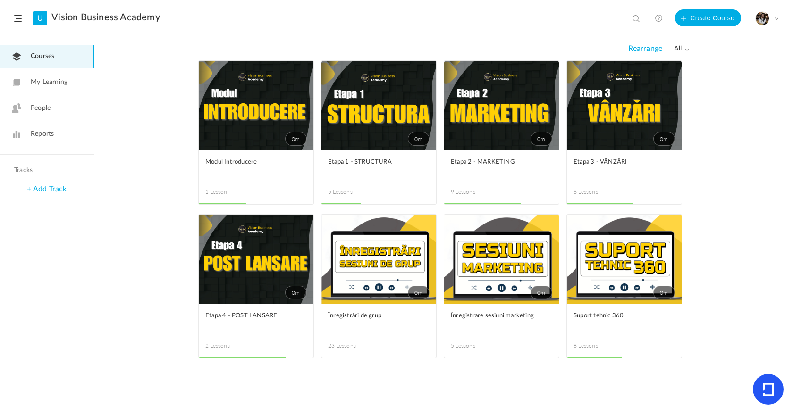
click at [374, 124] on link "0m" at bounding box center [378, 106] width 115 height 90
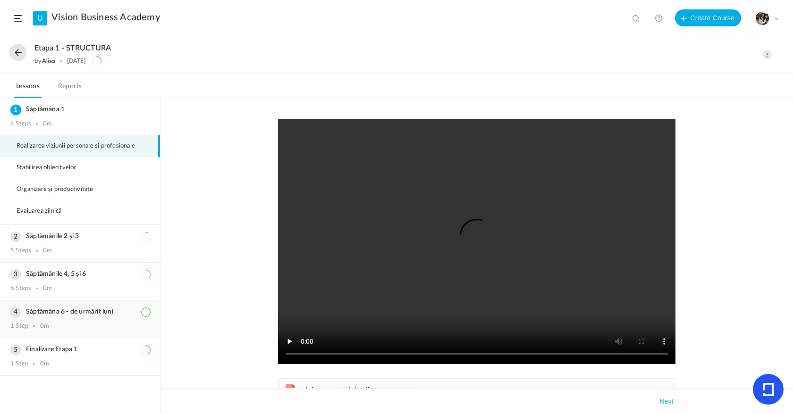
click at [55, 308] on h3 "Săptămâna 6 - de urmărit luni" at bounding box center [79, 312] width 139 height 8
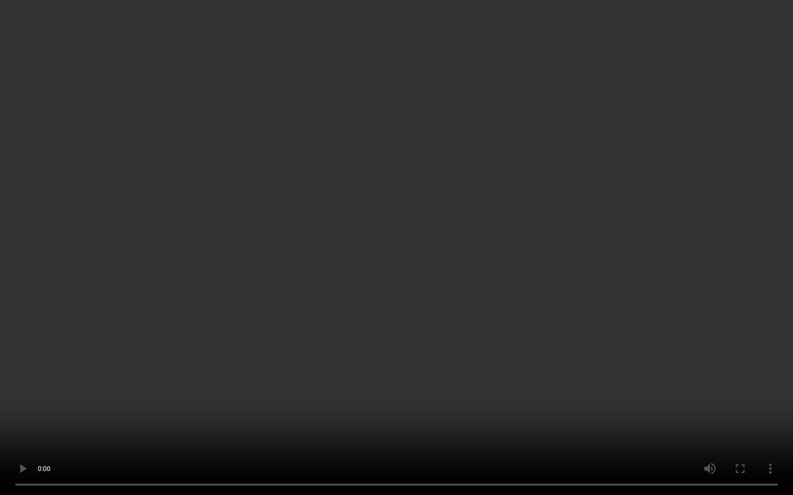
click at [446, 390] on video at bounding box center [396, 247] width 793 height 495
click at [490, 318] on video at bounding box center [396, 247] width 793 height 495
click at [424, 296] on video at bounding box center [396, 247] width 793 height 495
click at [433, 404] on video at bounding box center [396, 247] width 793 height 495
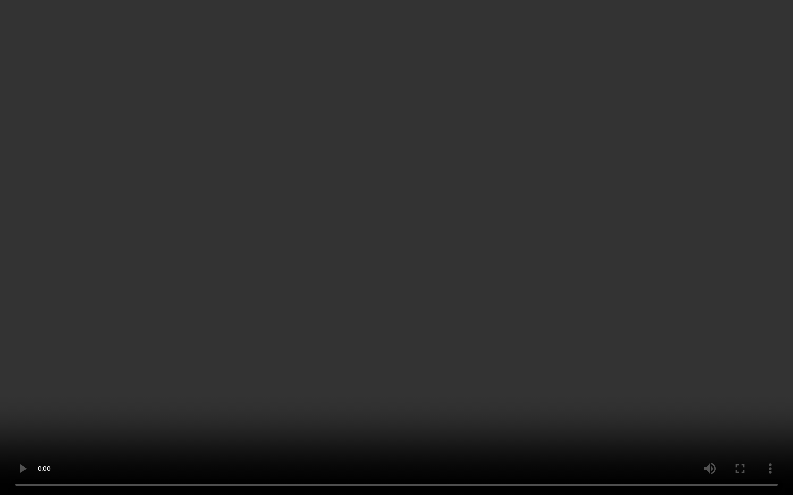
click at [429, 386] on video at bounding box center [396, 247] width 793 height 495
click at [459, 327] on video at bounding box center [396, 247] width 793 height 495
click at [477, 409] on video at bounding box center [396, 247] width 793 height 495
click at [455, 398] on video at bounding box center [396, 247] width 793 height 495
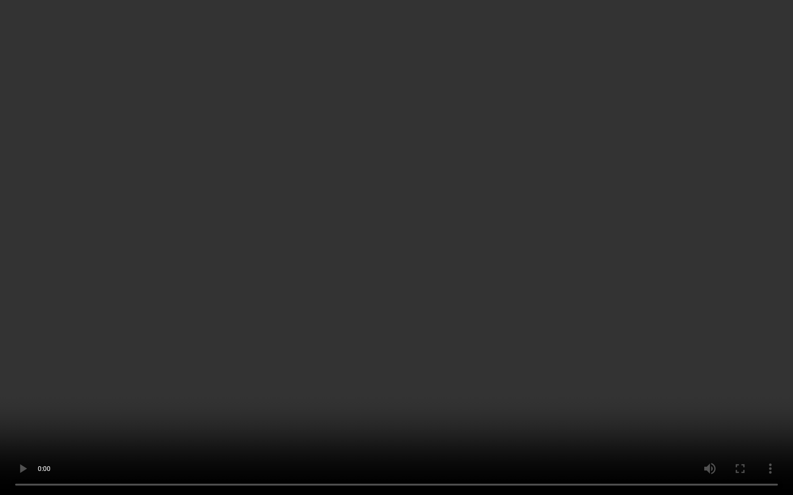
click at [455, 398] on video at bounding box center [396, 247] width 793 height 495
click at [464, 414] on video at bounding box center [396, 247] width 793 height 495
click at [614, 214] on video at bounding box center [396, 247] width 793 height 495
click at [495, 257] on video at bounding box center [396, 247] width 793 height 495
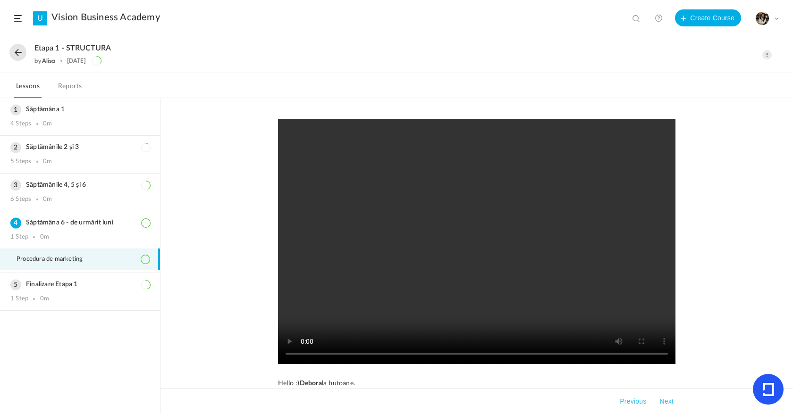
click at [444, 230] on video at bounding box center [476, 241] width 397 height 245
click at [485, 312] on video at bounding box center [476, 241] width 397 height 245
click at [461, 304] on video at bounding box center [476, 241] width 397 height 245
click at [484, 290] on video at bounding box center [476, 241] width 397 height 245
click at [496, 327] on video at bounding box center [476, 241] width 397 height 245
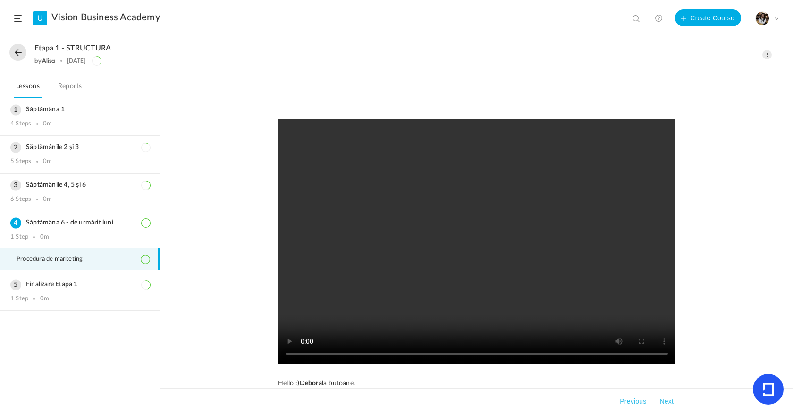
click at [541, 314] on video at bounding box center [476, 241] width 397 height 245
click at [547, 287] on video at bounding box center [476, 241] width 397 height 245
click at [520, 280] on video at bounding box center [476, 241] width 397 height 245
click at [533, 299] on video at bounding box center [476, 241] width 397 height 245
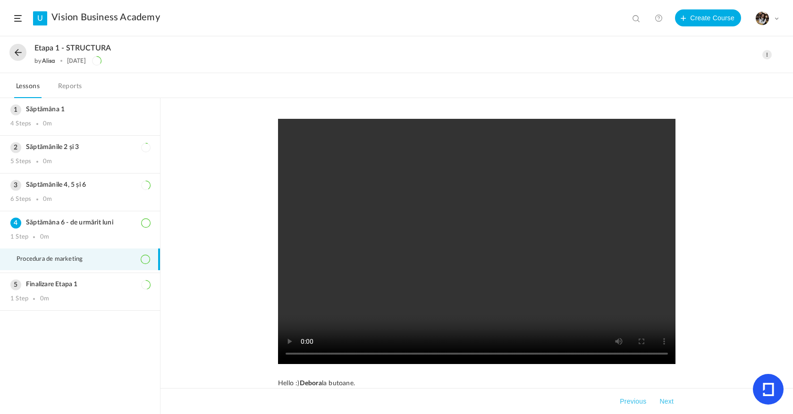
click at [547, 265] on video at bounding box center [476, 241] width 397 height 245
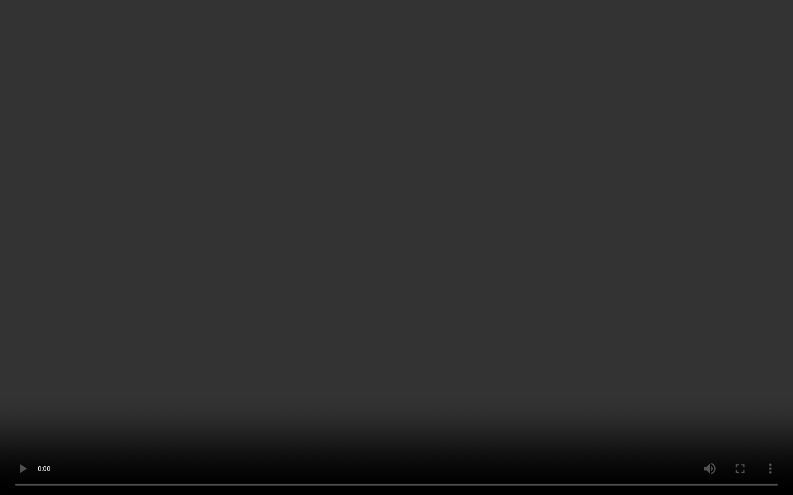
click at [620, 350] on video at bounding box center [396, 247] width 793 height 495
click at [419, 309] on video at bounding box center [396, 247] width 793 height 495
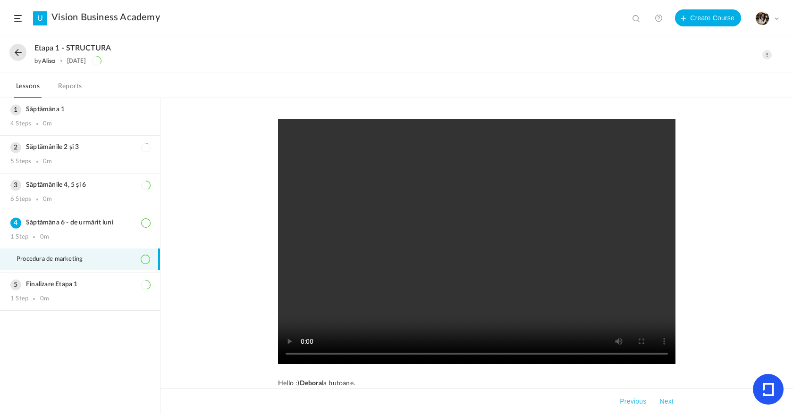
click at [583, 283] on video at bounding box center [476, 241] width 397 height 245
click at [518, 222] on video at bounding box center [476, 241] width 397 height 245
click at [533, 249] on video at bounding box center [476, 241] width 397 height 245
click at [597, 290] on video at bounding box center [476, 241] width 397 height 245
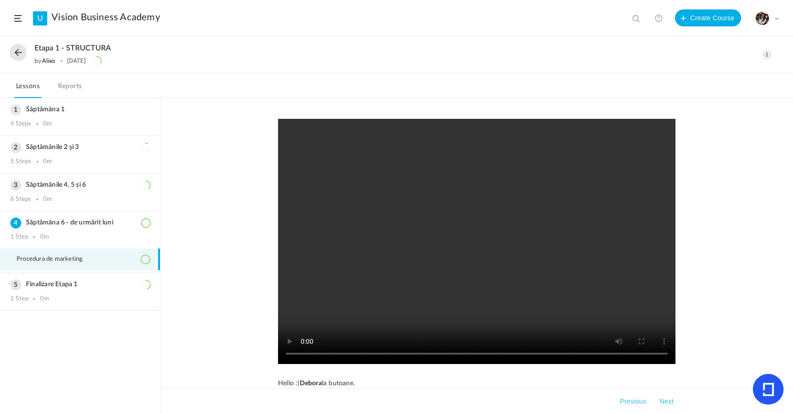
click at [506, 308] on video at bounding box center [476, 241] width 397 height 245
click at [553, 277] on video at bounding box center [476, 241] width 397 height 245
click at [462, 273] on video at bounding box center [476, 241] width 397 height 245
click at [555, 314] on video at bounding box center [476, 241] width 397 height 245
click at [622, 287] on video at bounding box center [476, 241] width 397 height 245
